Goal: Complete application form

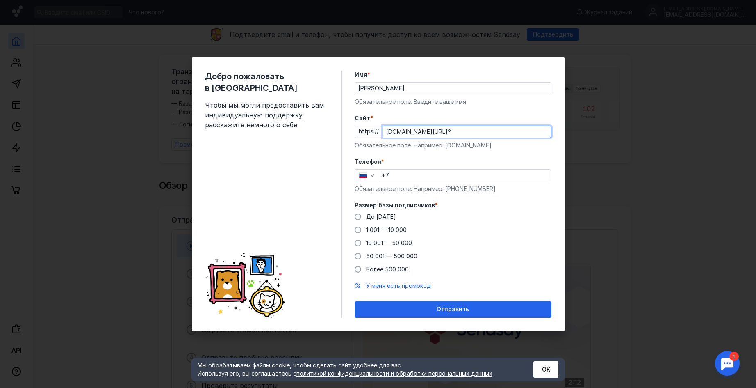
type input "[DOMAIN_NAME][URL]?"
click at [394, 176] on input "+7" at bounding box center [465, 174] width 172 height 11
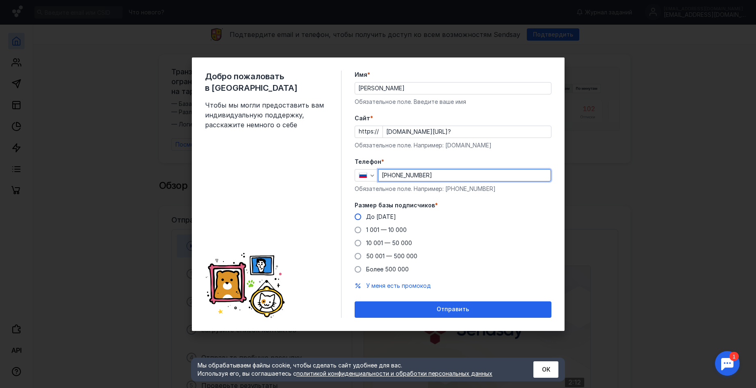
type input "[PHONE_NUMBER]"
click at [357, 217] on span at bounding box center [358, 216] width 7 height 7
click at [0, 0] on input "До [DATE]" at bounding box center [0, 0] width 0 height 0
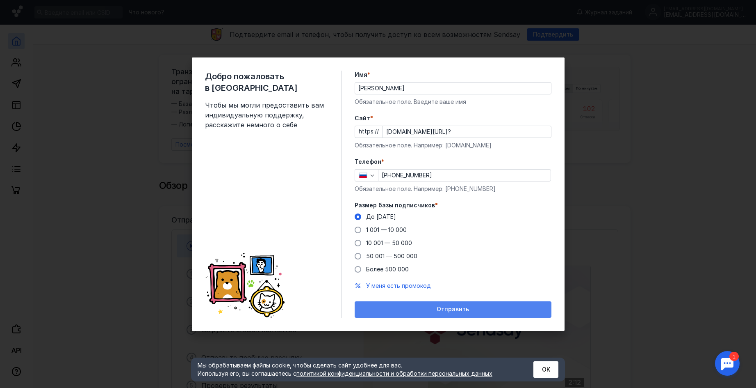
click at [405, 307] on div "Отправить" at bounding box center [453, 309] width 189 height 7
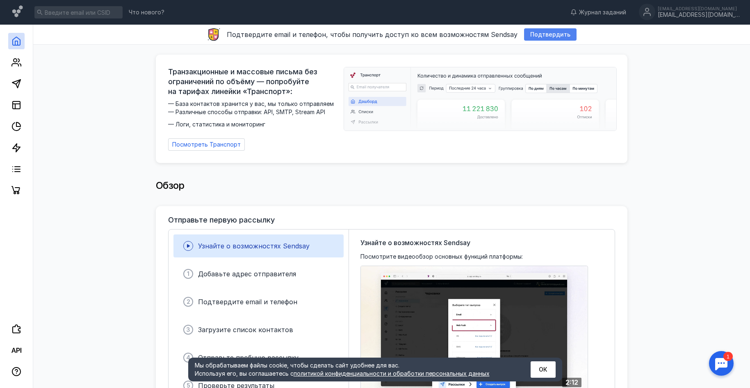
click at [541, 33] on span "Подтвердить" at bounding box center [550, 34] width 40 height 7
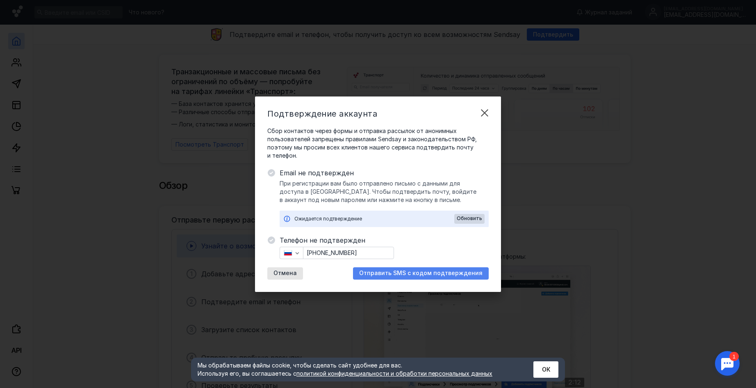
click at [421, 275] on span "Отправить SMS с кодом подтверждения" at bounding box center [420, 272] width 123 height 7
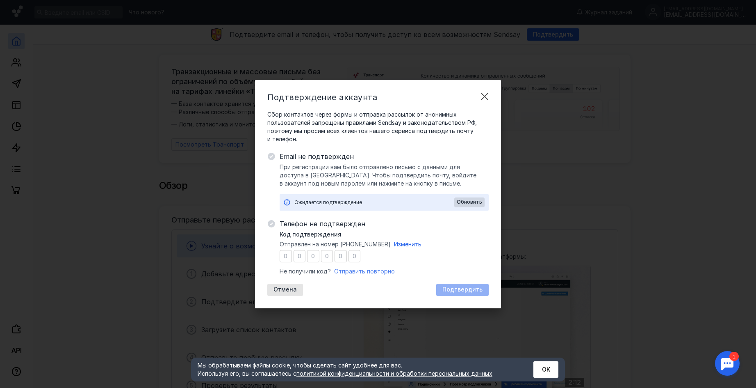
type input "0"
type input "4"
type input "0"
type input "7"
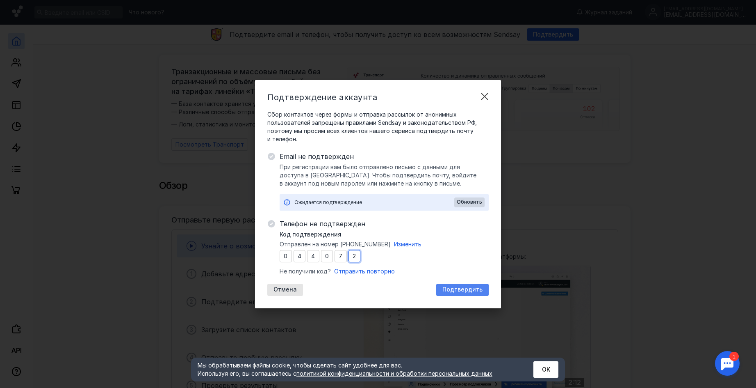
type input "2"
click at [454, 287] on span "Подтвердить" at bounding box center [463, 289] width 40 height 7
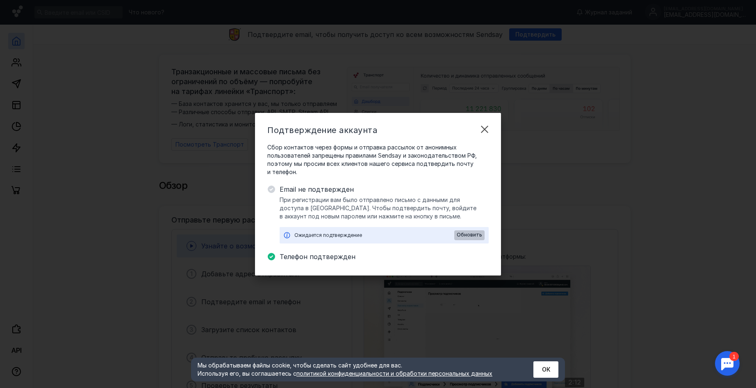
click at [470, 233] on span "Обновить" at bounding box center [469, 235] width 25 height 6
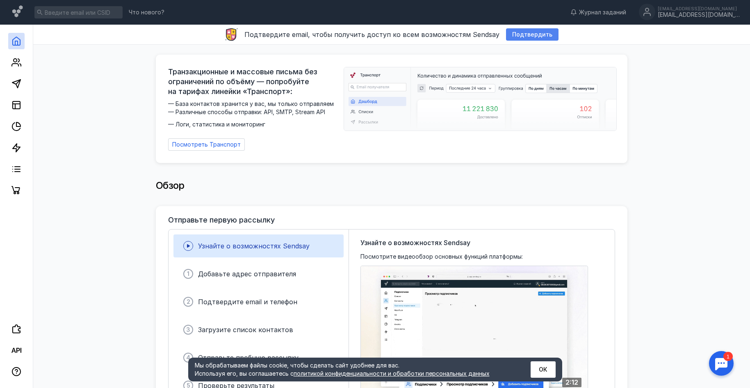
click at [526, 34] on span "Подтвердить" at bounding box center [532, 34] width 40 height 7
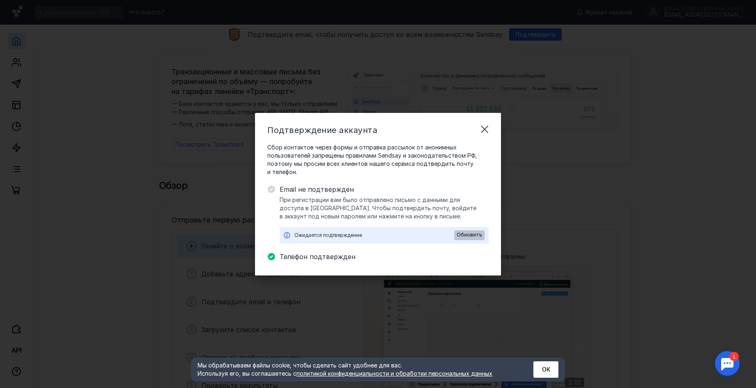
click at [468, 235] on span "Обновить" at bounding box center [469, 235] width 25 height 6
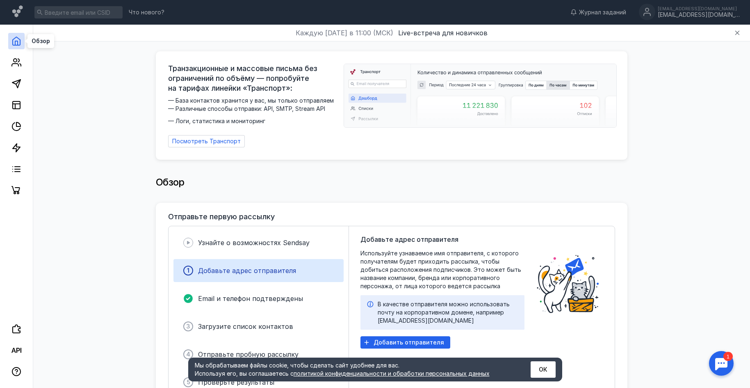
click at [14, 43] on icon at bounding box center [16, 41] width 10 height 10
click at [16, 66] on icon at bounding box center [16, 62] width 10 height 10
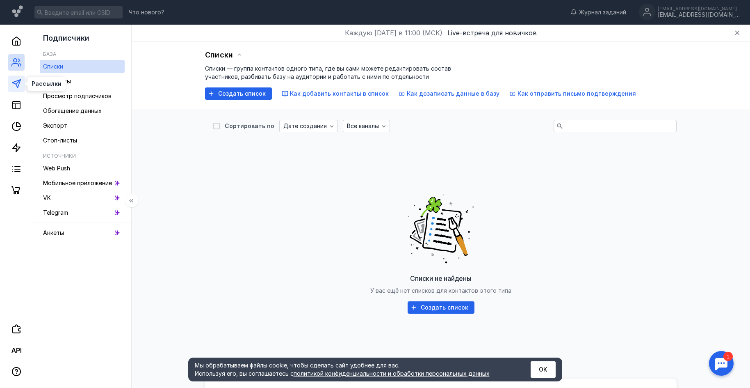
click at [14, 83] on polygon at bounding box center [16, 84] width 8 height 8
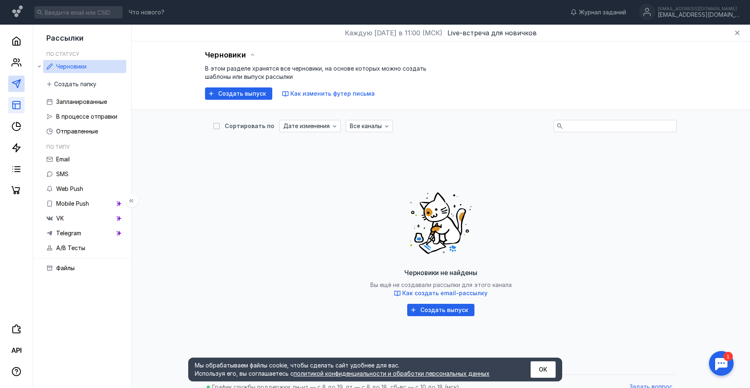
click at [22, 104] on link at bounding box center [16, 105] width 16 height 16
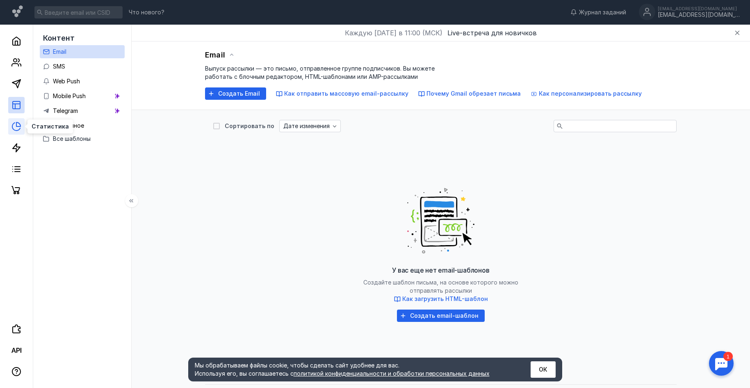
click at [18, 128] on icon at bounding box center [16, 126] width 10 height 10
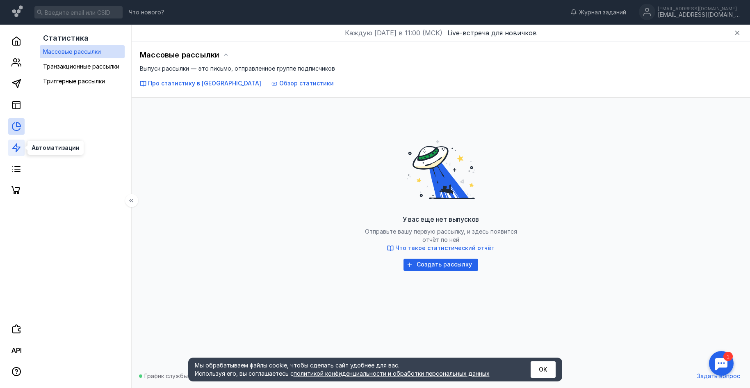
click at [17, 148] on icon at bounding box center [16, 148] width 10 height 10
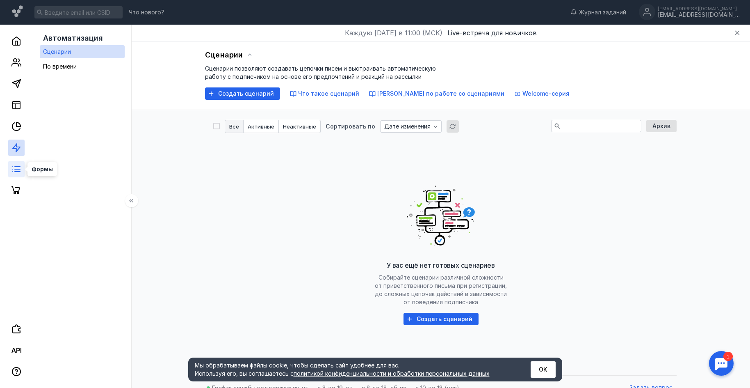
click at [17, 170] on icon at bounding box center [16, 169] width 10 height 10
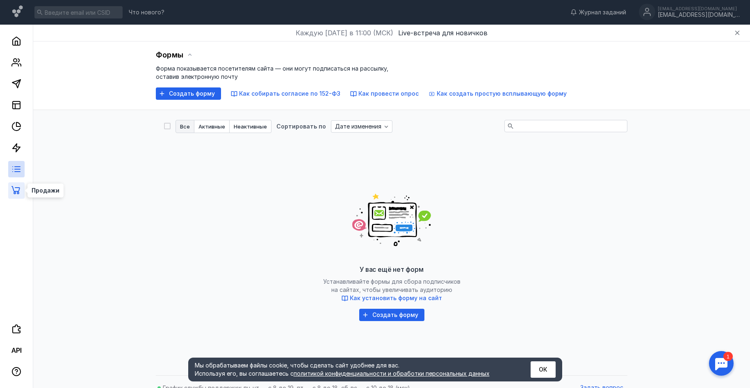
click at [17, 190] on icon at bounding box center [16, 190] width 10 height 10
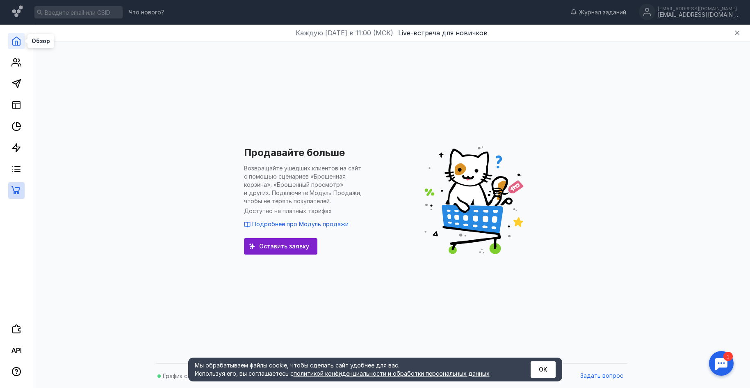
click at [13, 43] on icon at bounding box center [16, 41] width 7 height 8
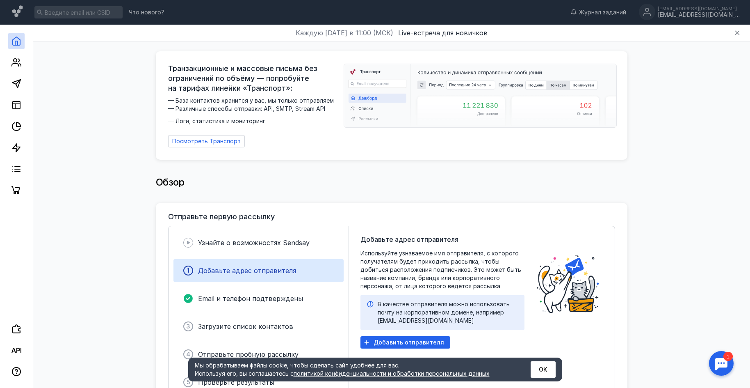
click at [2, 28] on div at bounding box center [16, 112] width 33 height 174
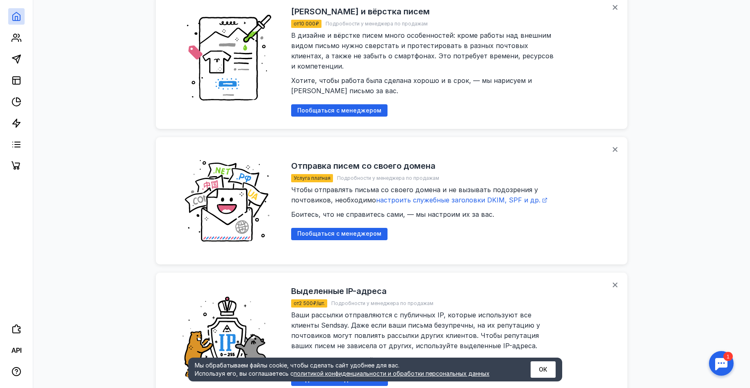
scroll to position [978, 0]
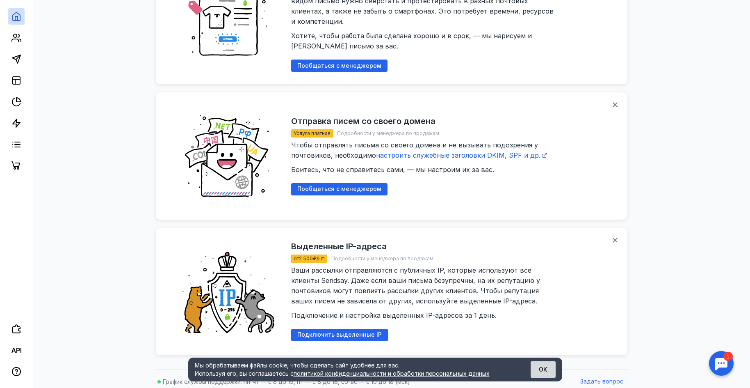
click at [544, 370] on button "ОК" at bounding box center [543, 369] width 25 height 16
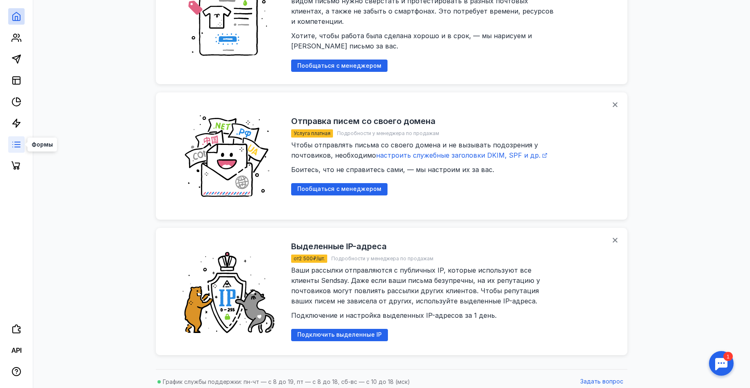
click at [17, 144] on line at bounding box center [17, 144] width 5 height 0
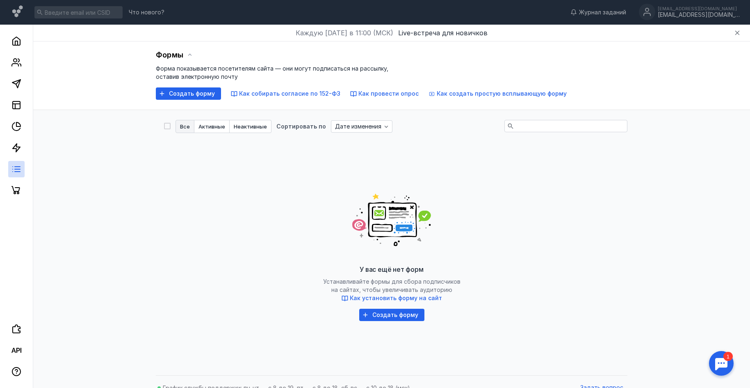
click at [90, 185] on div "Формы Форма показывается посетителям сайта — они могут подписаться на рассылку,…" at bounding box center [391, 205] width 701 height 329
click at [16, 40] on icon at bounding box center [16, 41] width 10 height 10
